Goal: Task Accomplishment & Management: Manage account settings

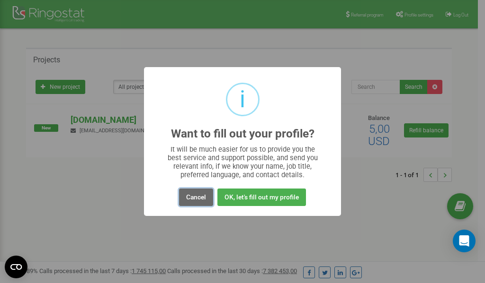
click at [195, 197] on button "Cancel" at bounding box center [196, 198] width 34 height 18
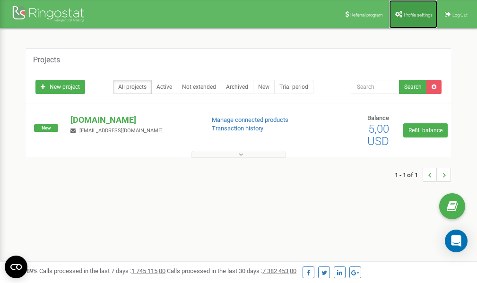
click at [406, 18] on link "Profile settings" at bounding box center [413, 14] width 48 height 28
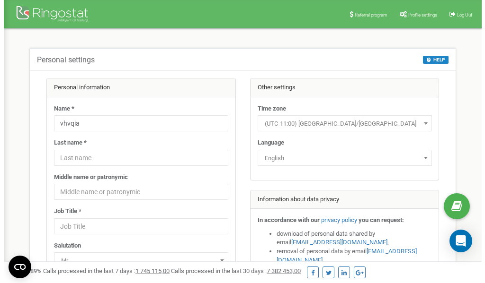
scroll to position [47, 0]
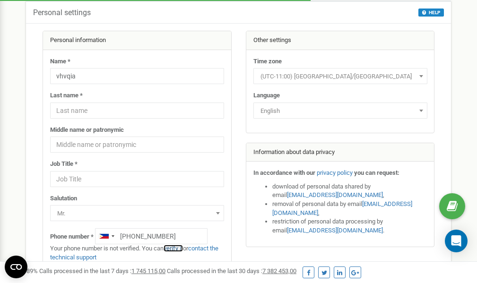
click at [178, 248] on link "verify it" at bounding box center [173, 248] width 19 height 7
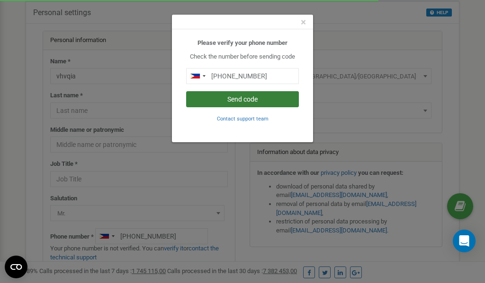
click at [242, 98] on button "Send code" at bounding box center [242, 99] width 113 height 16
